Goal: Information Seeking & Learning: Check status

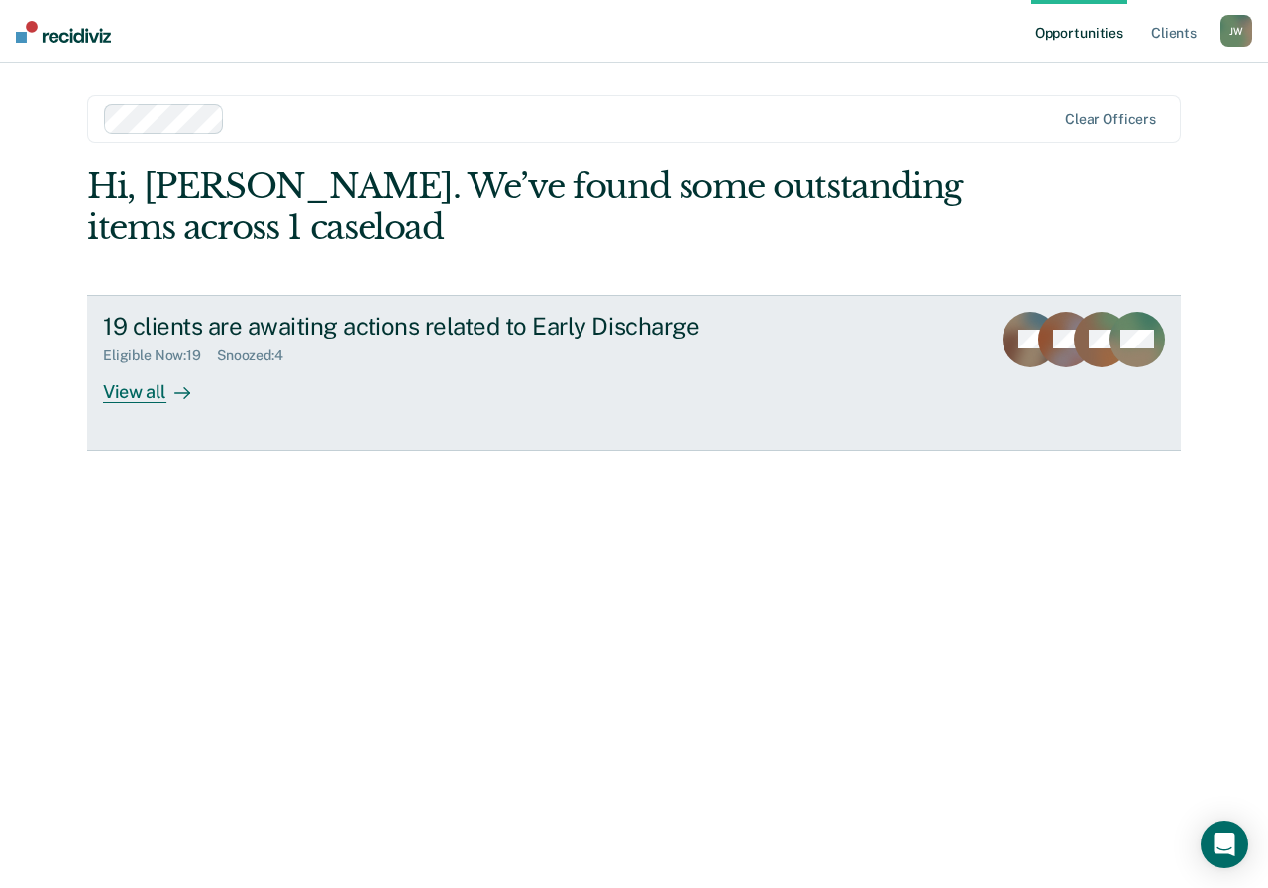
click at [153, 398] on div "View all" at bounding box center [158, 383] width 111 height 39
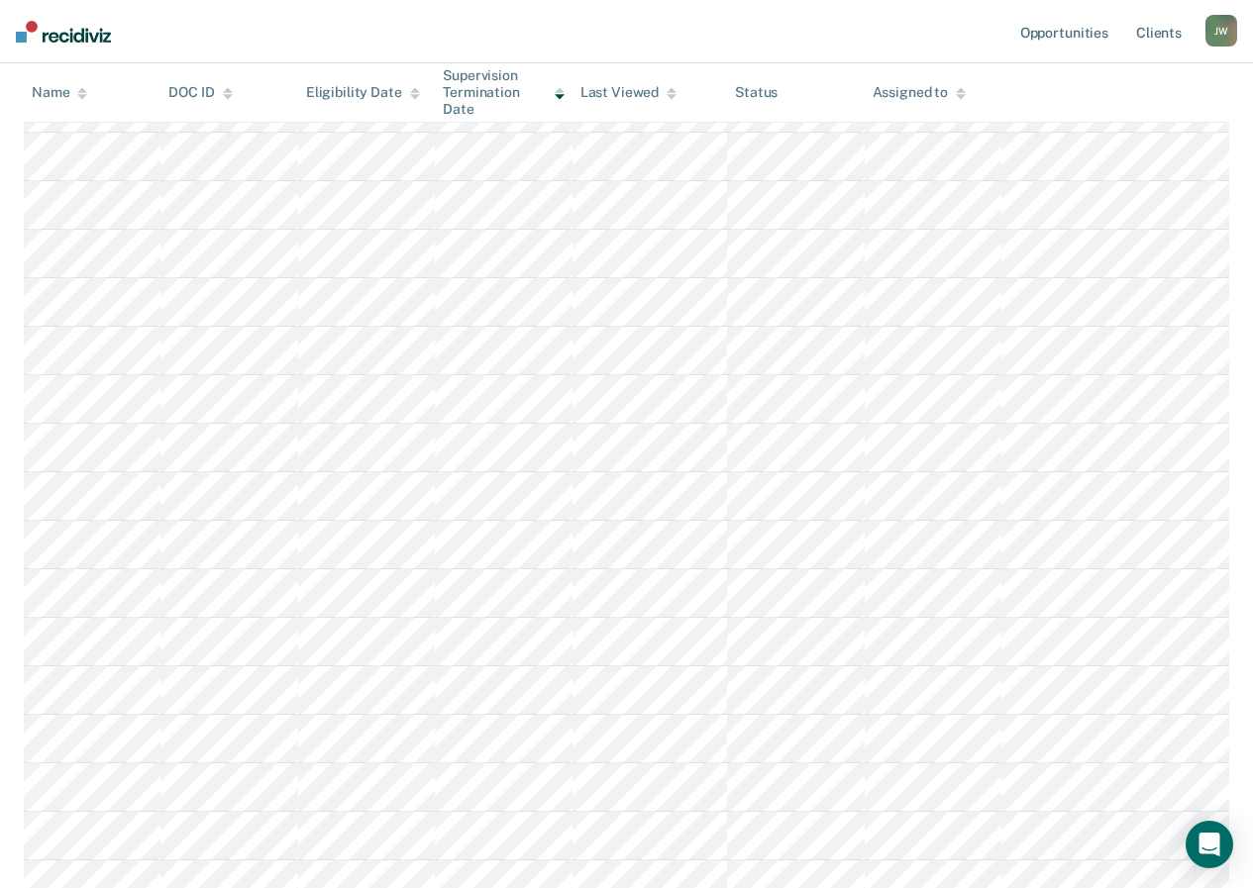
scroll to position [495, 0]
